Goal: Information Seeking & Learning: Learn about a topic

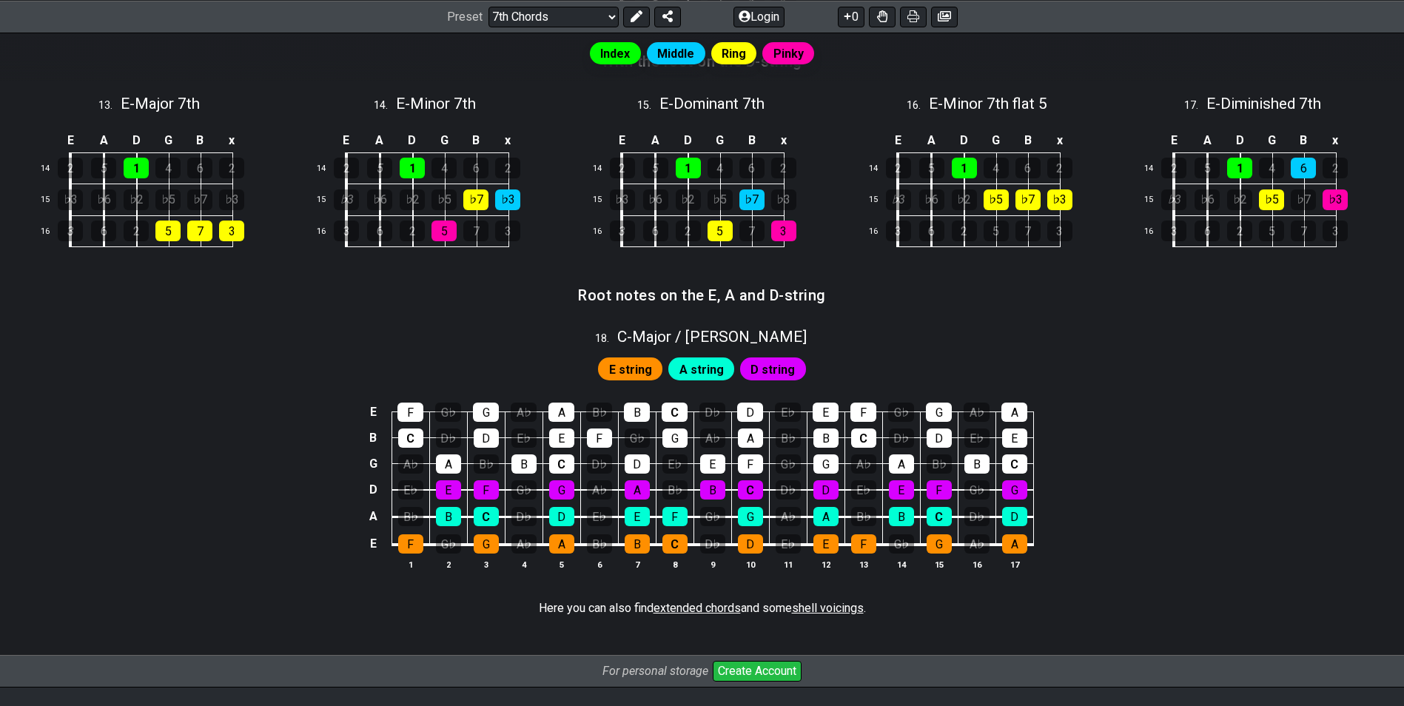
scroll to position [1406, 0]
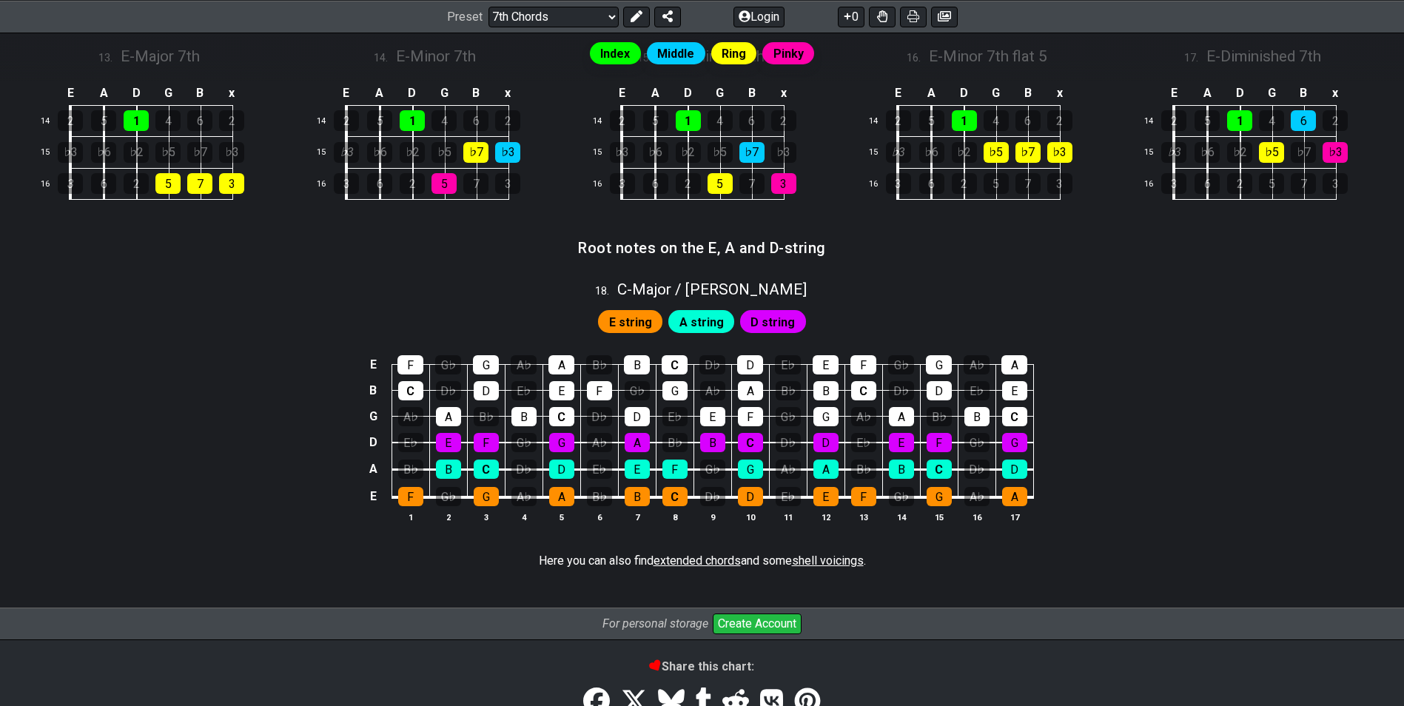
click at [1304, 489] on div "E F G♭ G A♭ A B♭ B C D♭ D E♭ E F G♭ G A♭ A B C D♭ D E♭ E F G♭ G A♭ A B♭ B C D♭ …" at bounding box center [702, 440] width 1404 height 208
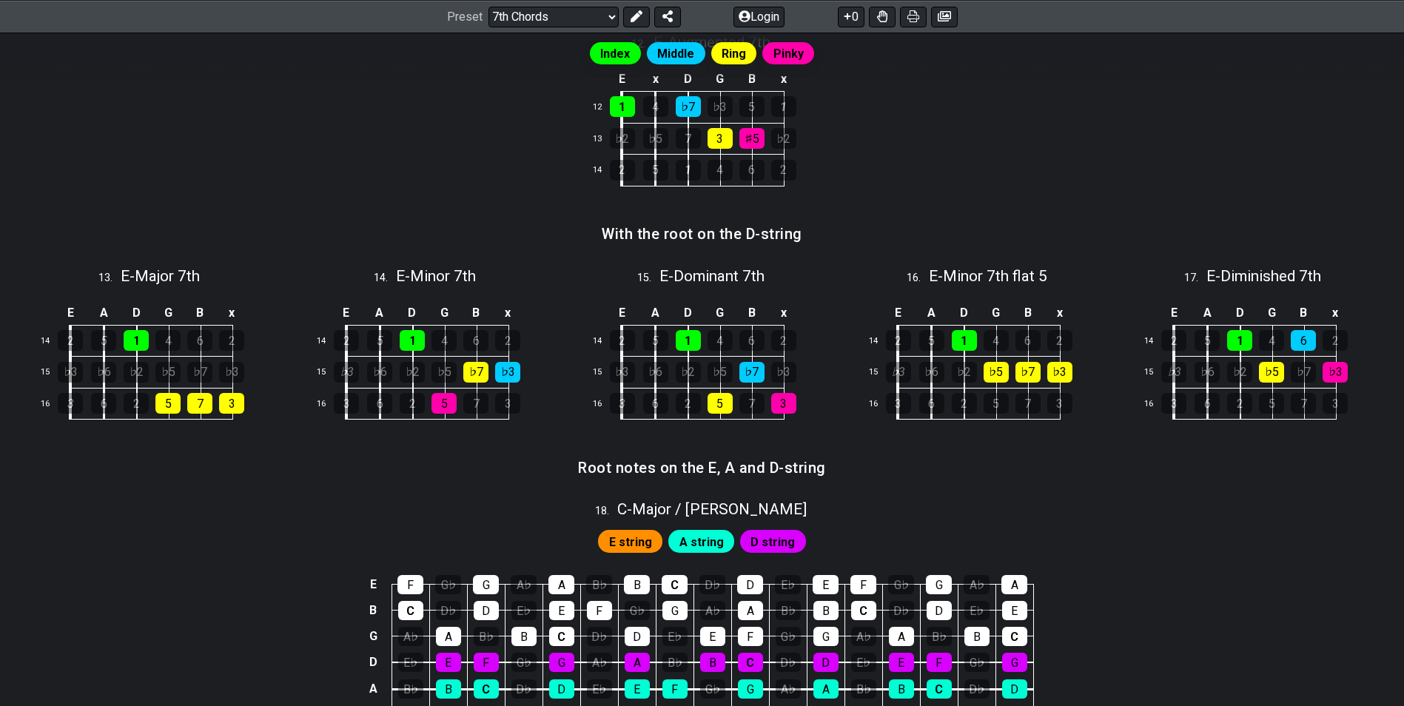
scroll to position [1184, 0]
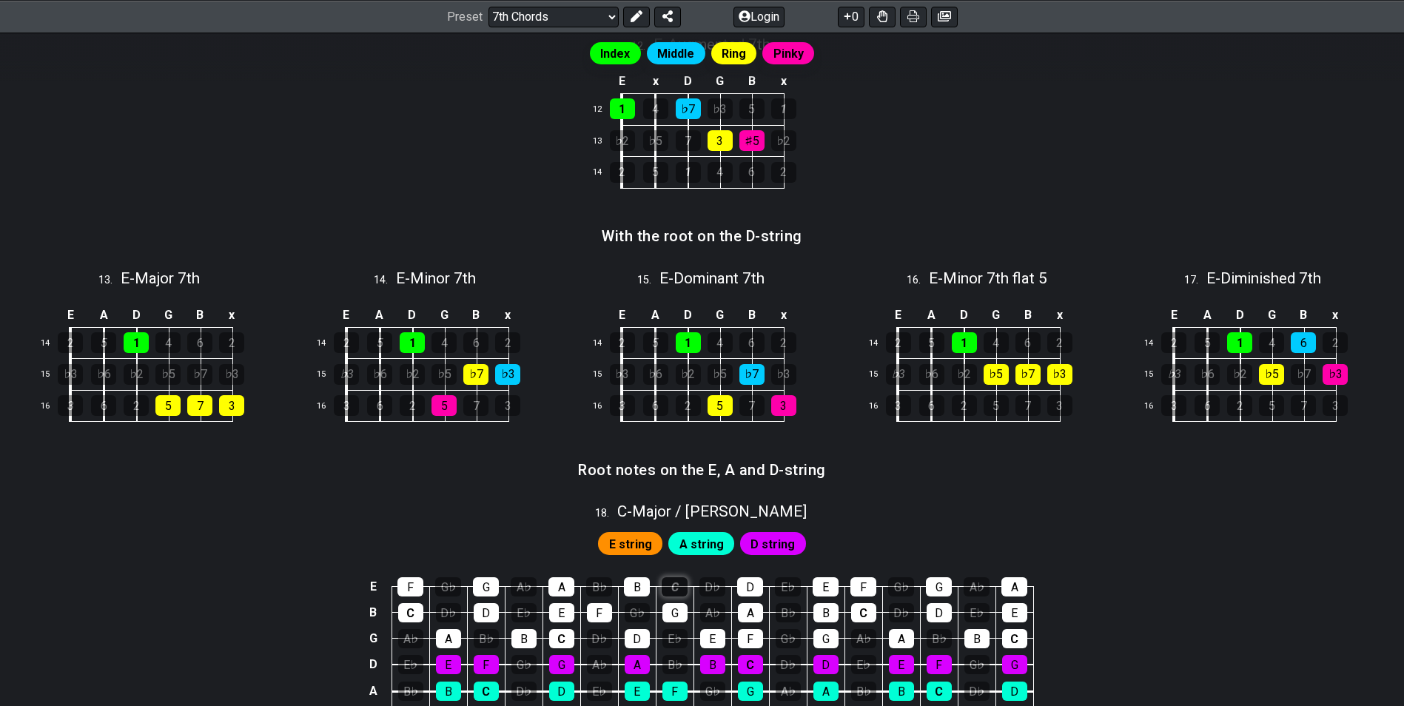
click at [678, 587] on div "C" at bounding box center [675, 586] width 26 height 19
click at [678, 586] on div "C" at bounding box center [675, 586] width 26 height 19
click at [1103, 523] on div "E string A string D string" at bounding box center [702, 541] width 1404 height 36
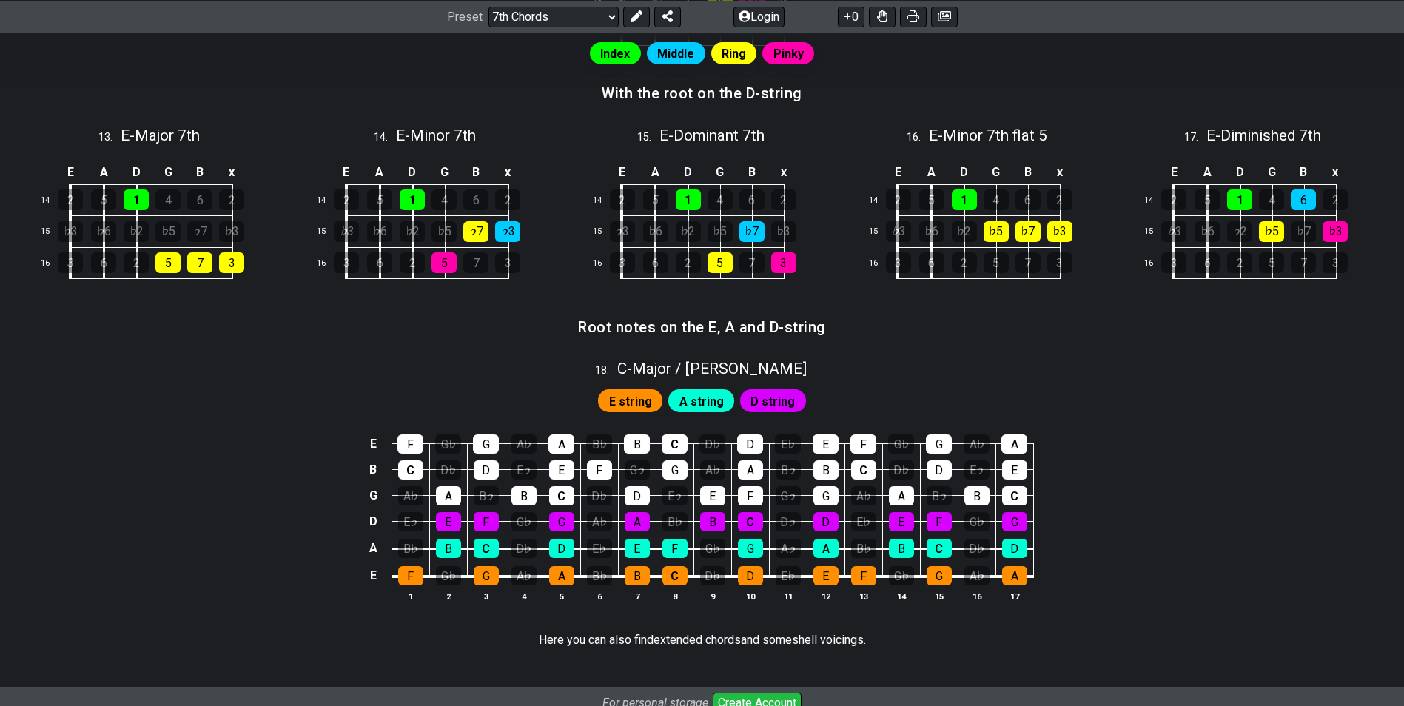
scroll to position [1332, 0]
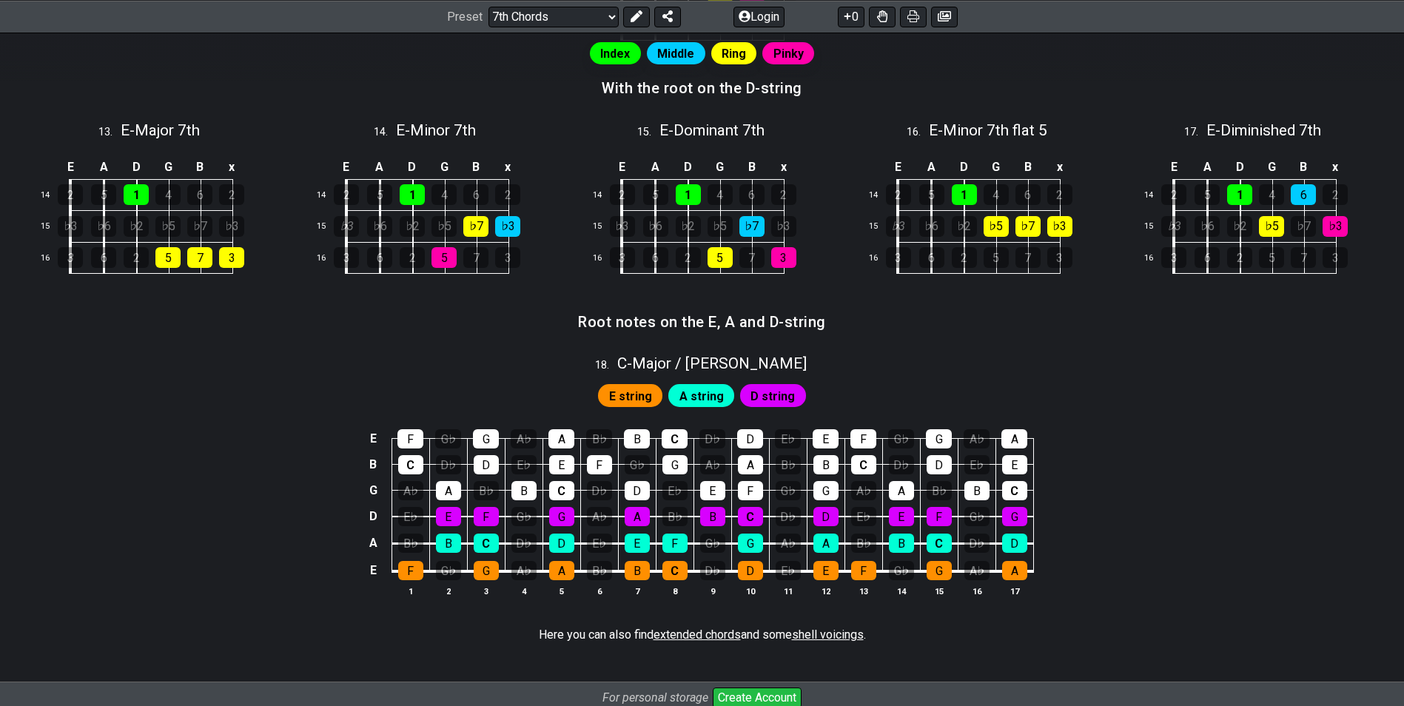
click at [707, 391] on span "A string" at bounding box center [701, 396] width 44 height 21
click at [753, 435] on div "D" at bounding box center [750, 438] width 26 height 19
click at [746, 460] on div "A" at bounding box center [750, 464] width 25 height 19
click at [753, 430] on div "D" at bounding box center [750, 438] width 26 height 19
click at [750, 461] on div "A" at bounding box center [750, 464] width 25 height 19
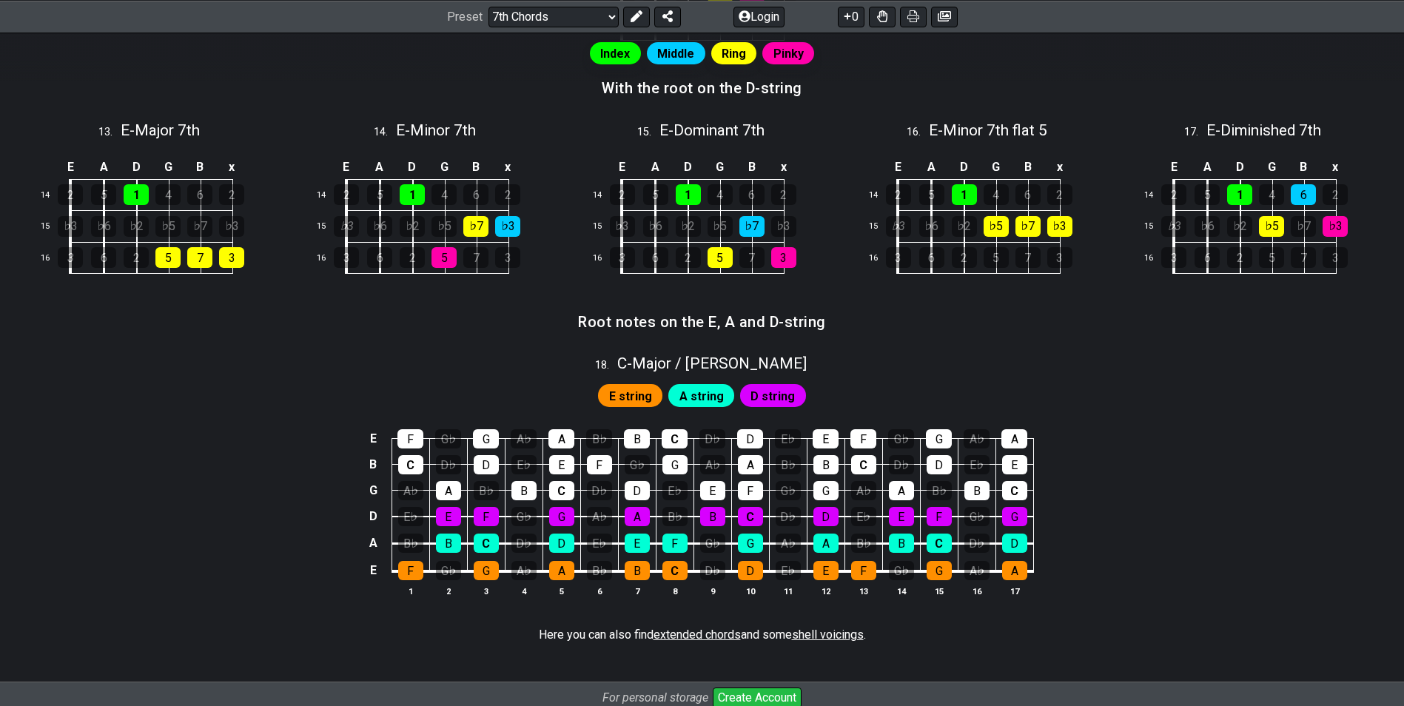
click at [851, 631] on span "shell voicings" at bounding box center [828, 635] width 72 height 14
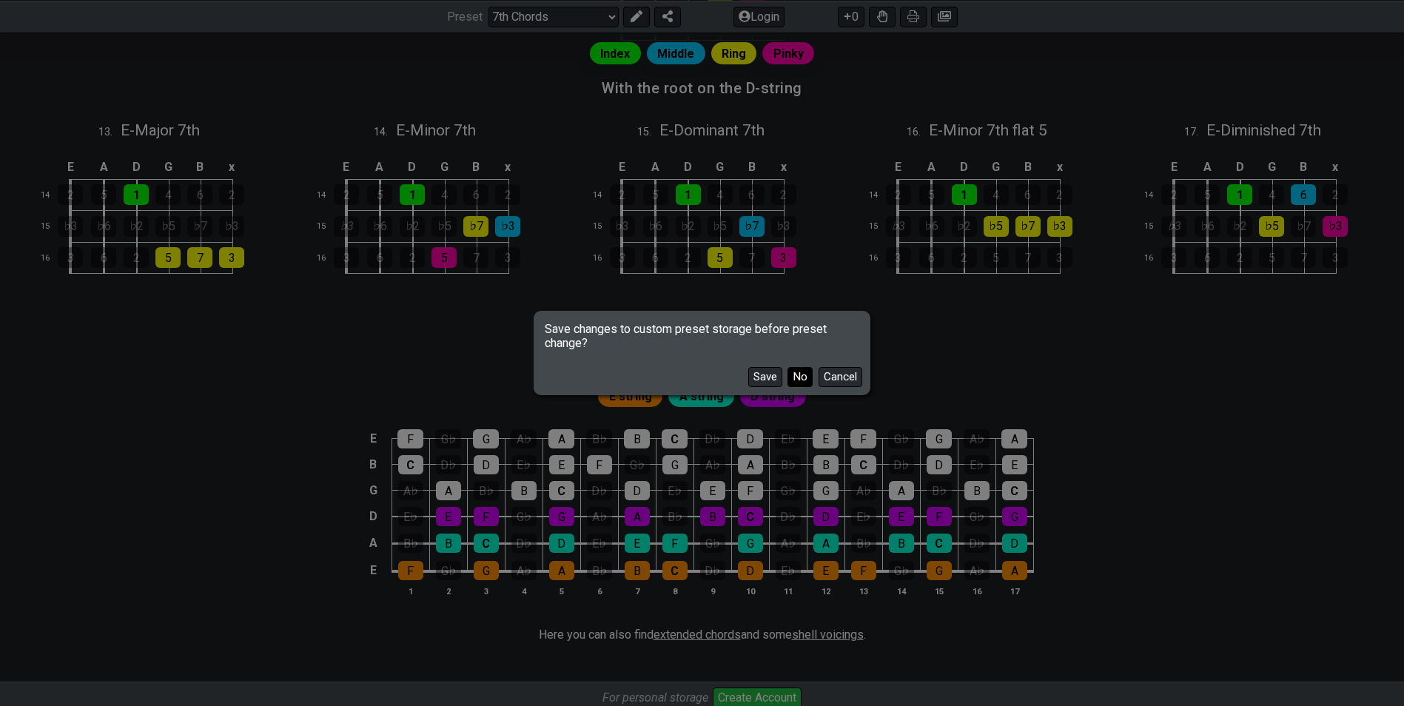
click at [795, 377] on button "No" at bounding box center [799, 377] width 25 height 20
select select "/shell-voicings"
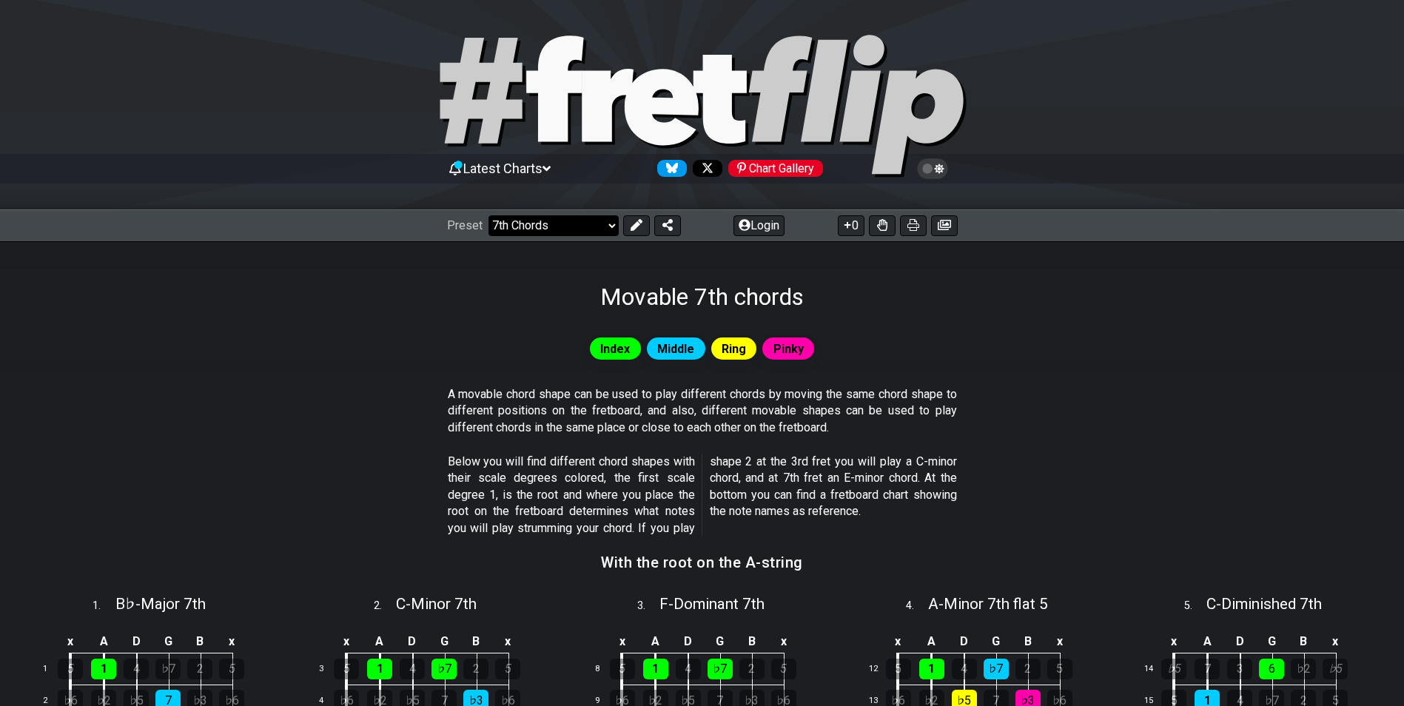
click at [614, 225] on select "Welcome to #fretflip! Initial Preset Custom Preset Minor Pentatonic Major Penta…" at bounding box center [553, 225] width 130 height 21
click at [611, 224] on select "Welcome to #fretflip! Initial Preset Custom Preset Minor Pentatonic Major Penta…" at bounding box center [553, 225] width 130 height 21
click at [1136, 453] on section "Below you will find different chord shapes with their scale degrees colored, th…" at bounding box center [702, 498] width 1404 height 101
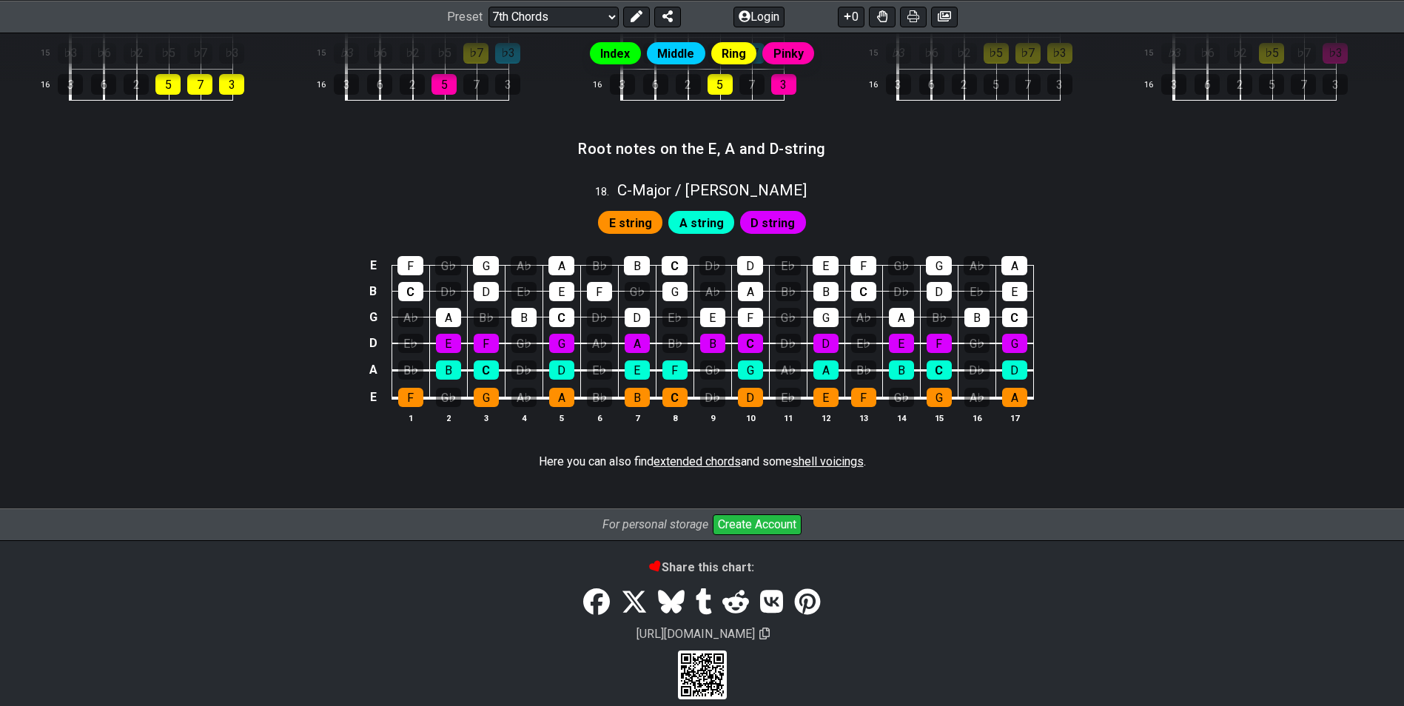
scroll to position [1519, 0]
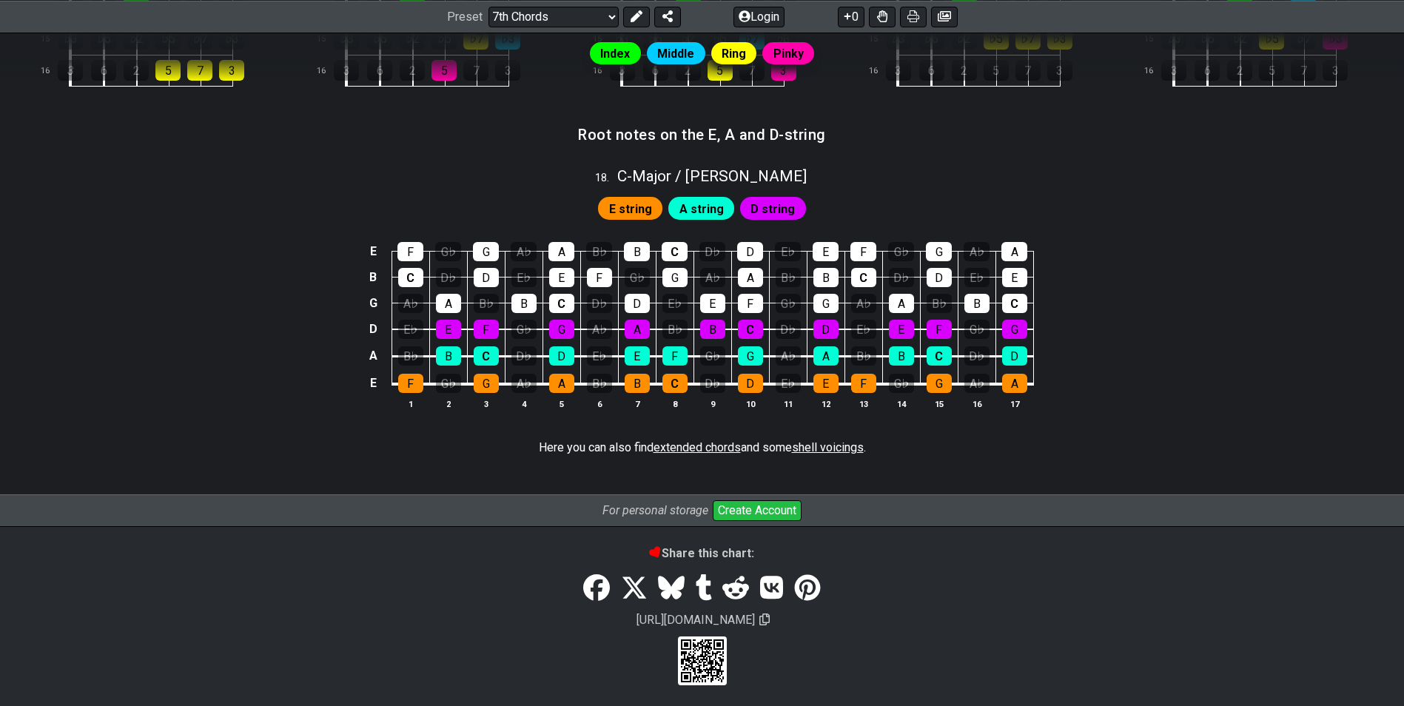
click at [716, 440] on span "extended chords" at bounding box center [697, 447] width 87 height 14
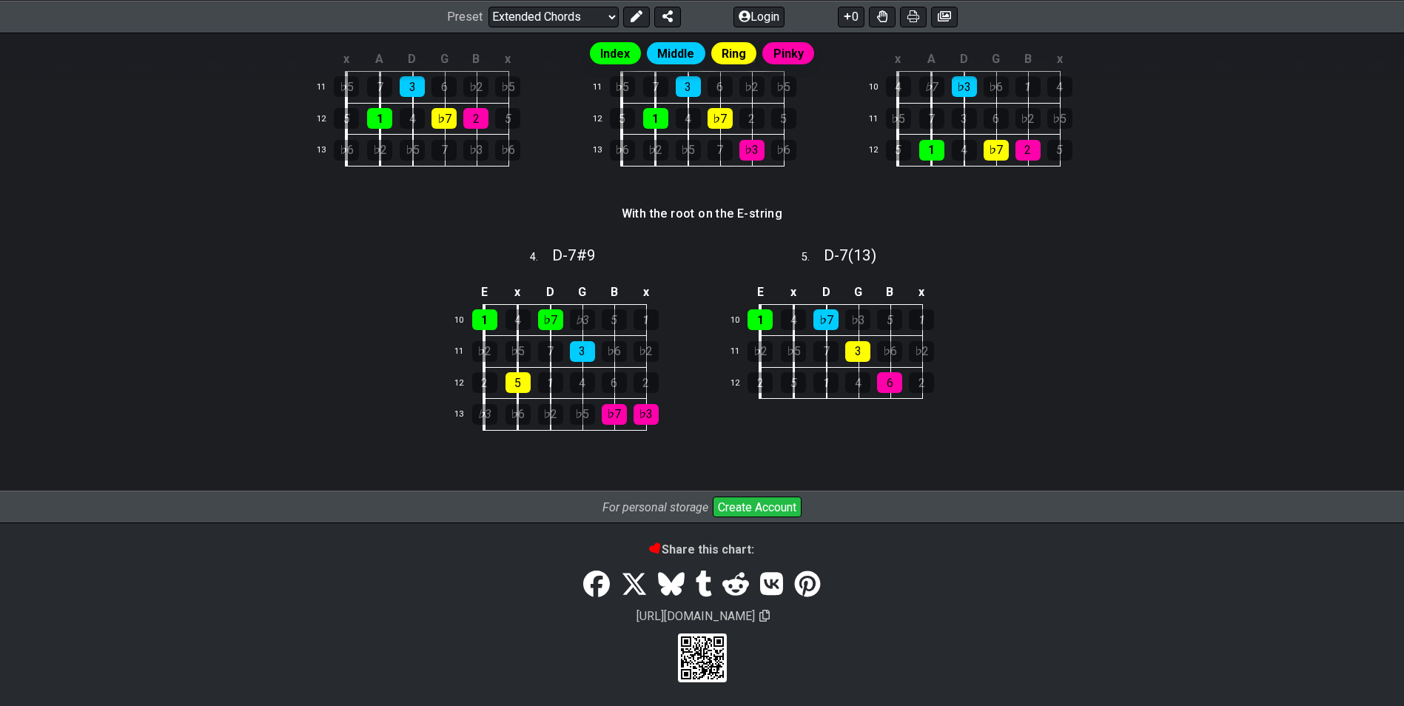
scroll to position [103, 0]
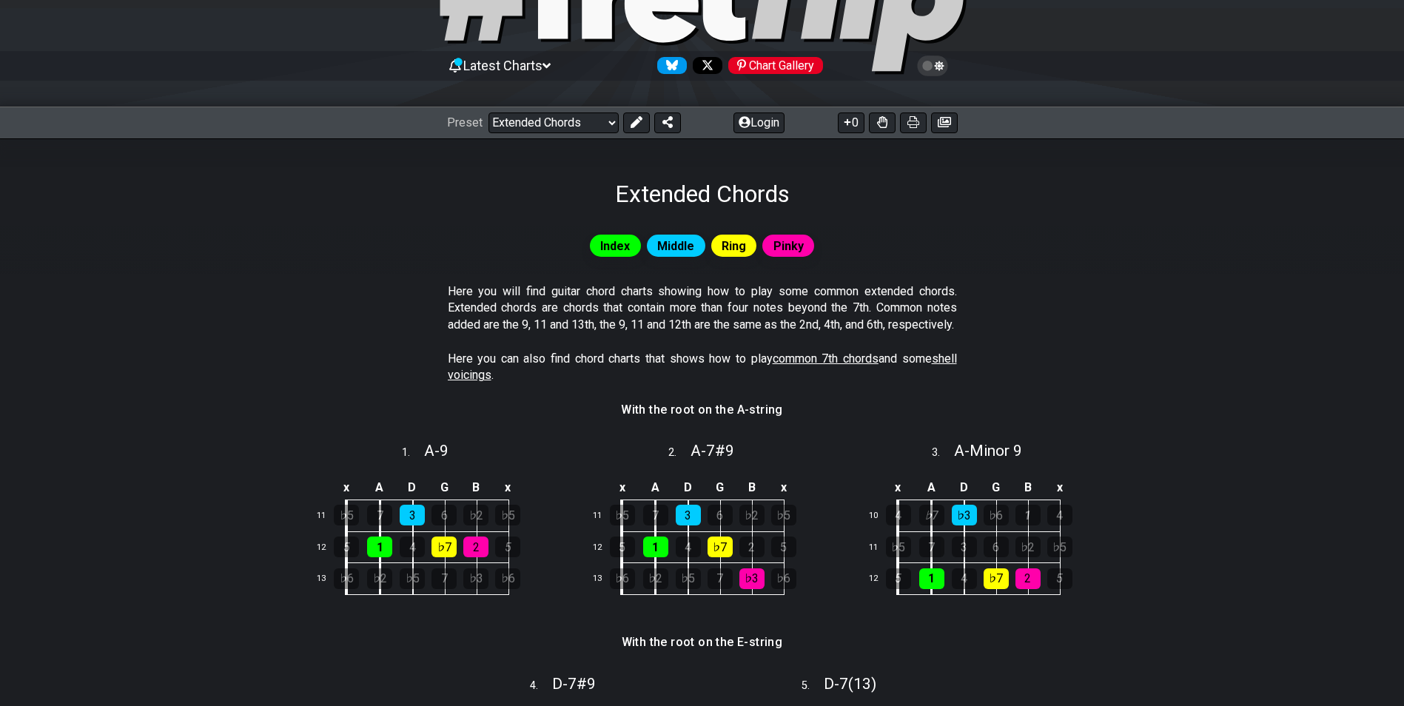
click at [678, 247] on span "Middle" at bounding box center [675, 245] width 37 height 21
click at [719, 241] on div "Ring" at bounding box center [734, 246] width 46 height 22
click at [588, 115] on select "Welcome to #fretflip! Initial Preset Custom Preset Minor Pentatonic Major Penta…" at bounding box center [553, 122] width 130 height 21
click at [488, 112] on select "Welcome to #fretflip! Initial Preset Custom Preset Minor Pentatonic Major Penta…" at bounding box center [553, 122] width 130 height 21
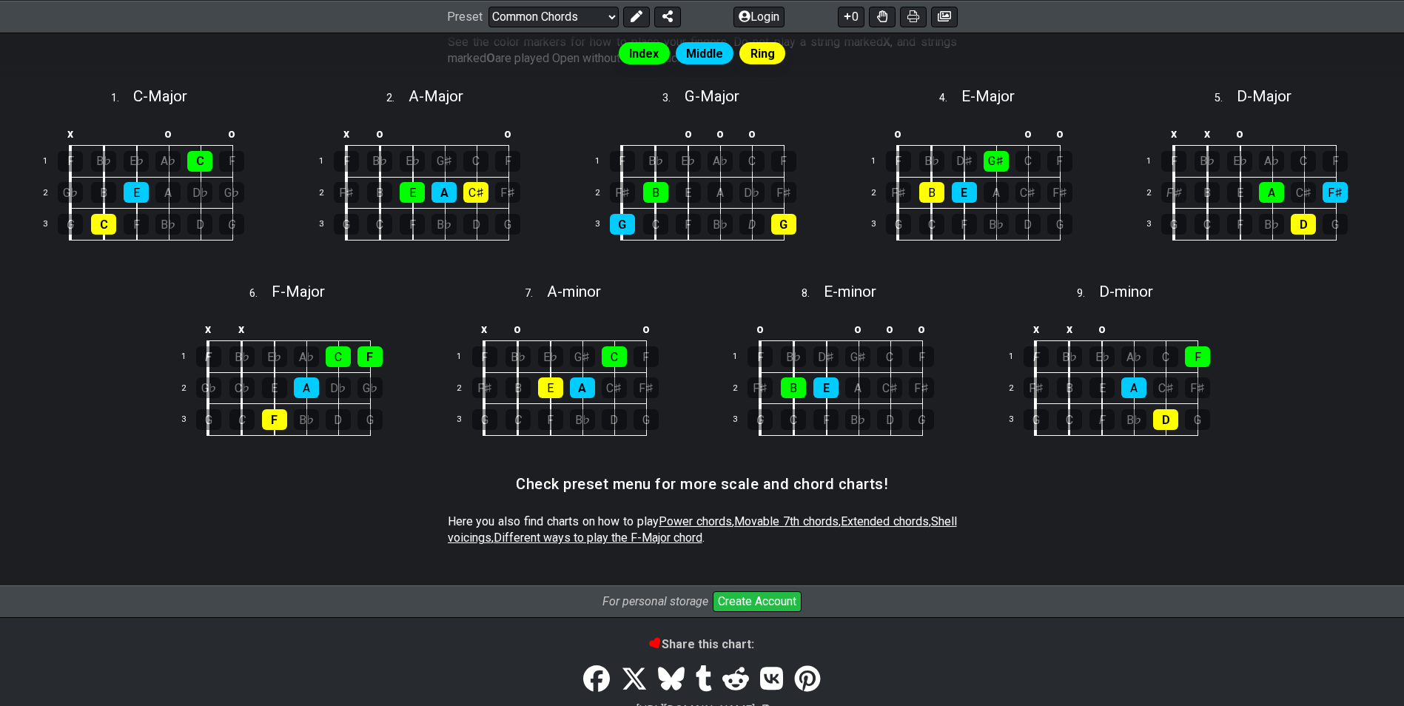
scroll to position [497, 0]
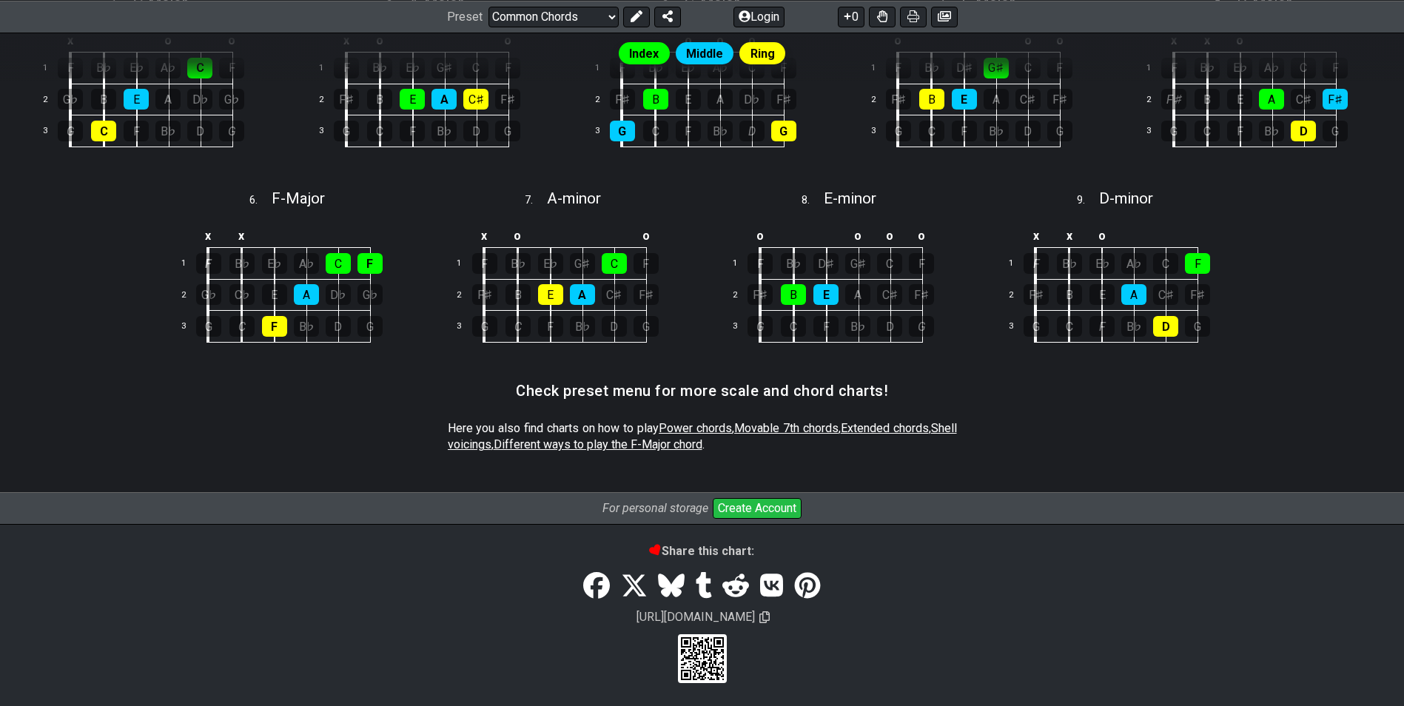
click at [728, 423] on span "Power chords" at bounding box center [695, 428] width 73 height 14
select select "/power-chords"
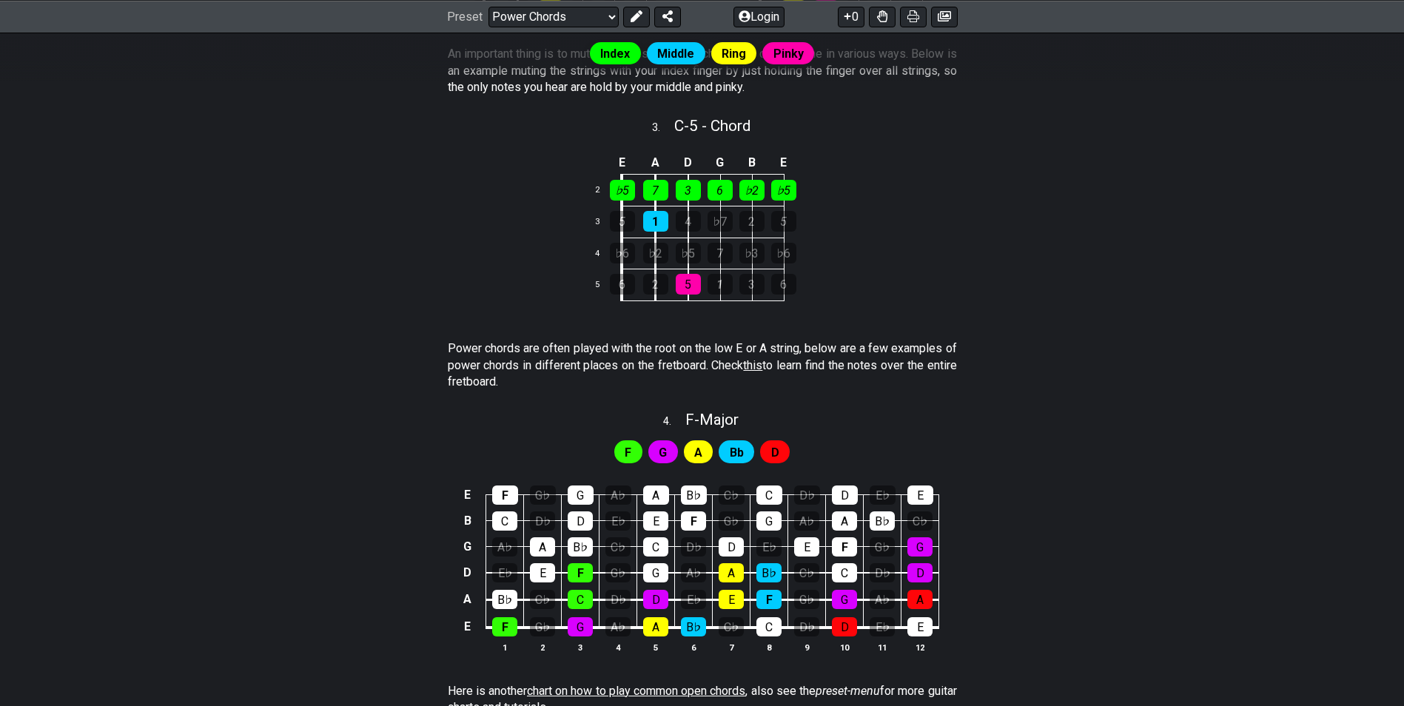
scroll to position [444, 0]
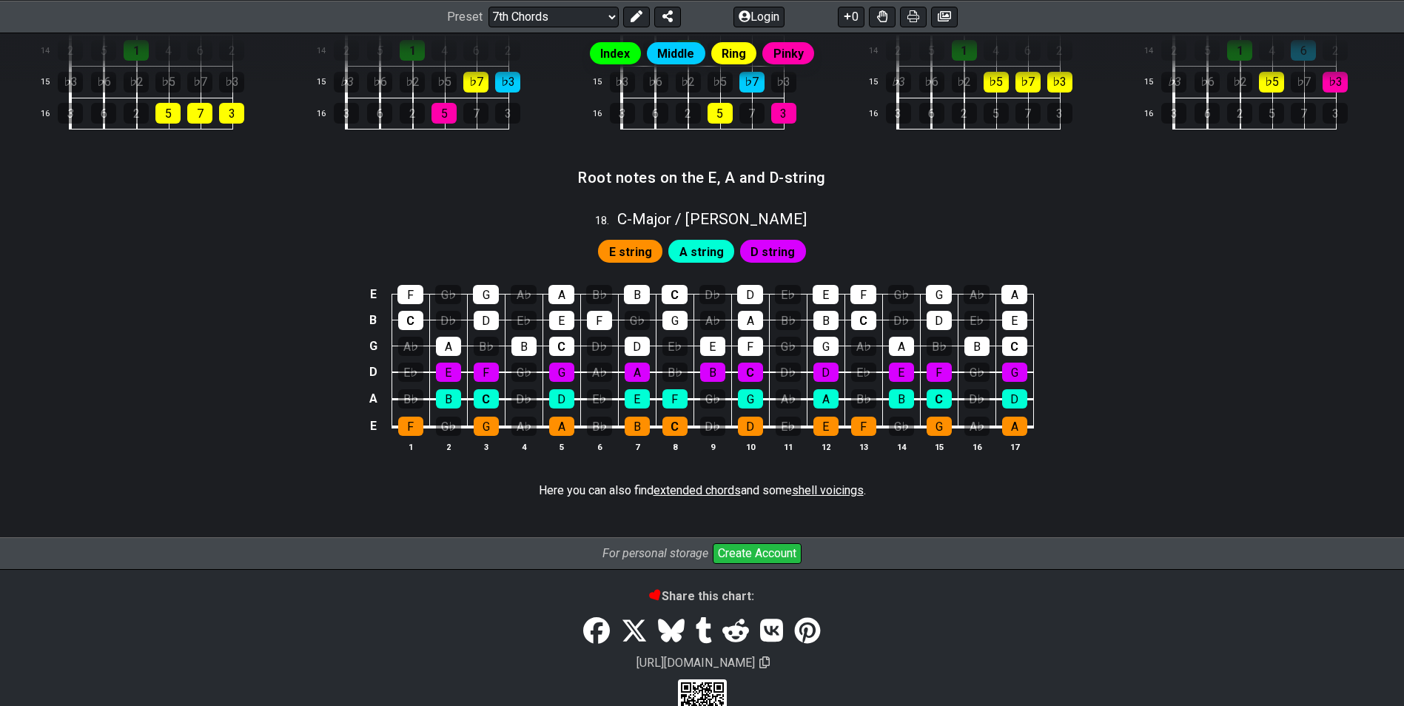
scroll to position [1480, 0]
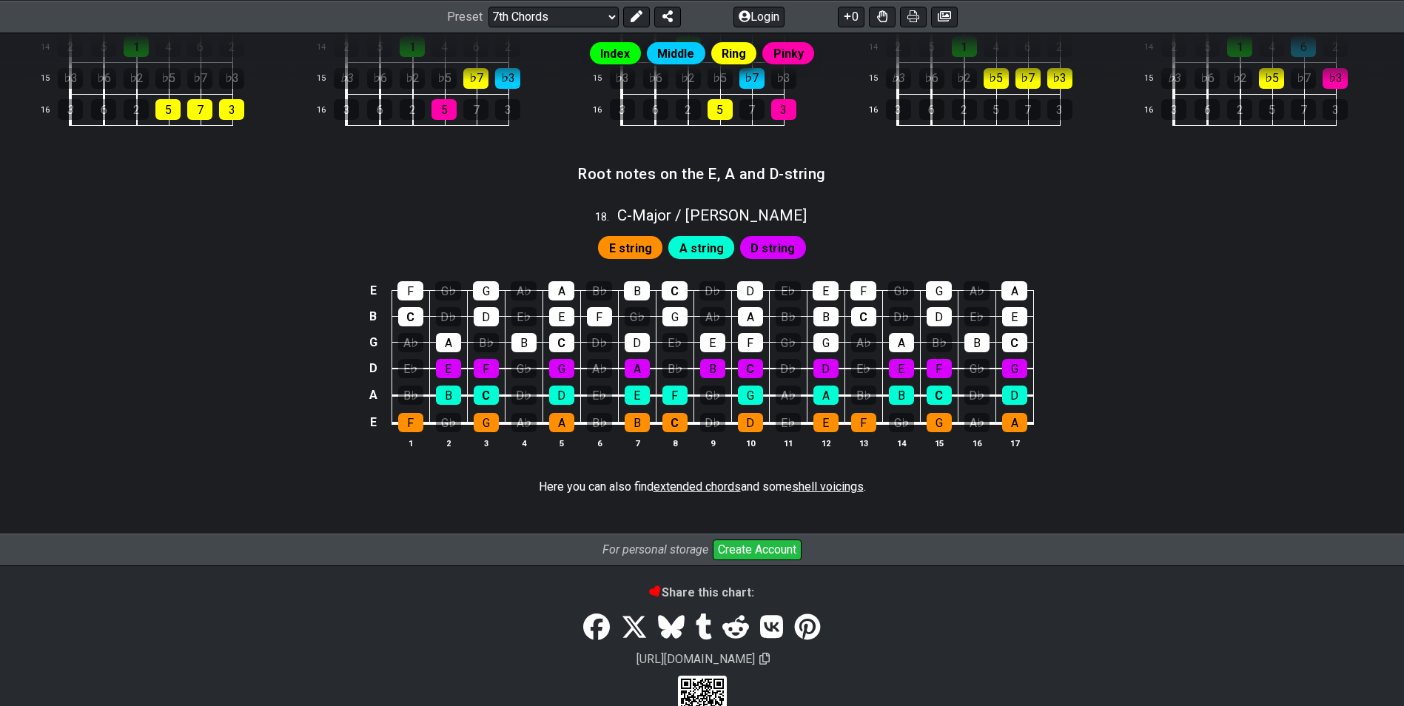
click at [837, 485] on span "shell voicings" at bounding box center [828, 487] width 72 height 14
select select "/shell-voicings"
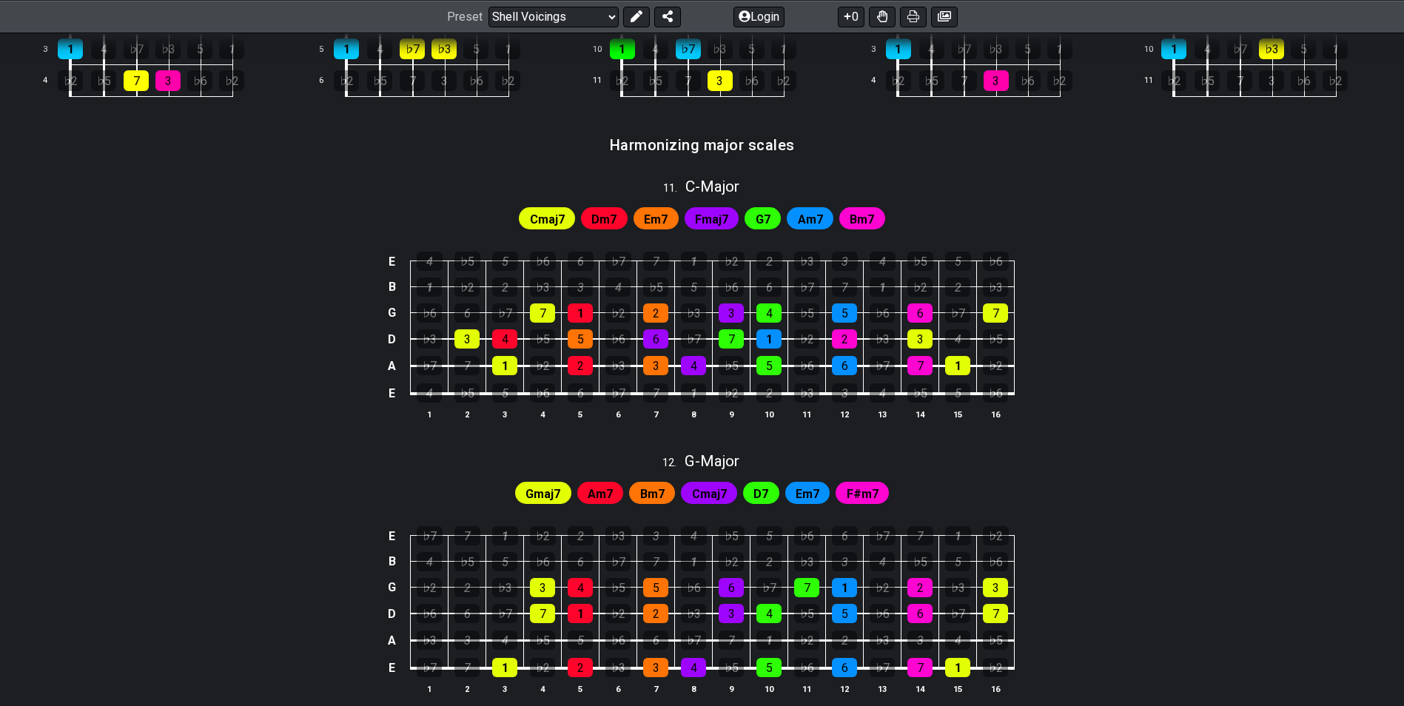
scroll to position [833, 0]
